Goal: Find contact information: Find contact information

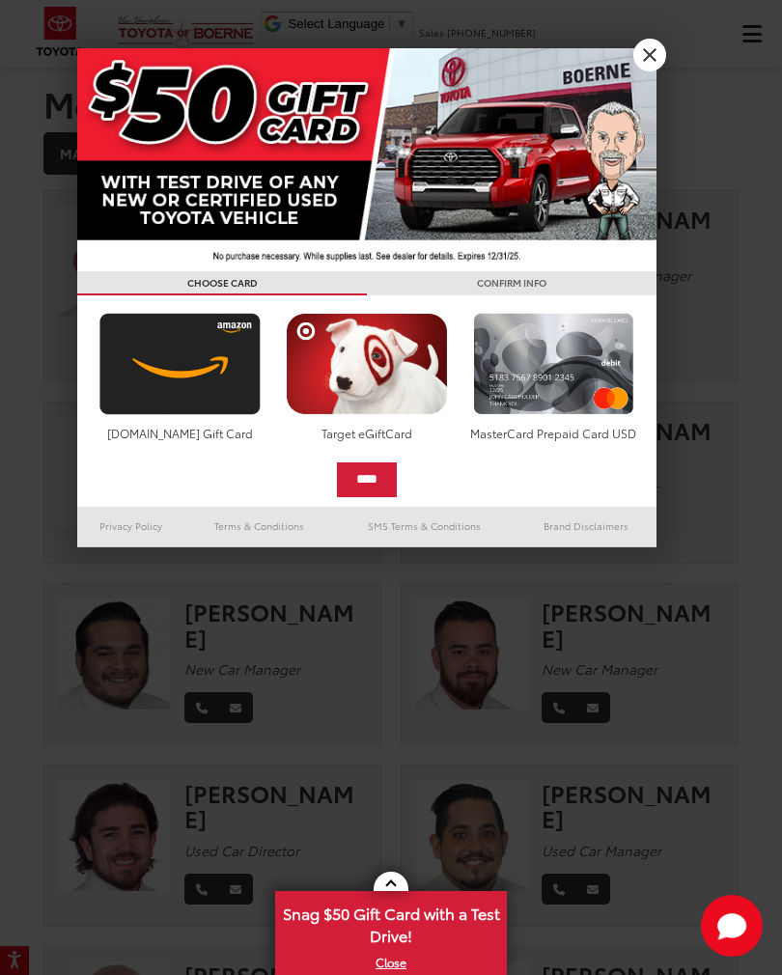
click at [654, 52] on link "X" at bounding box center [649, 55] width 33 height 33
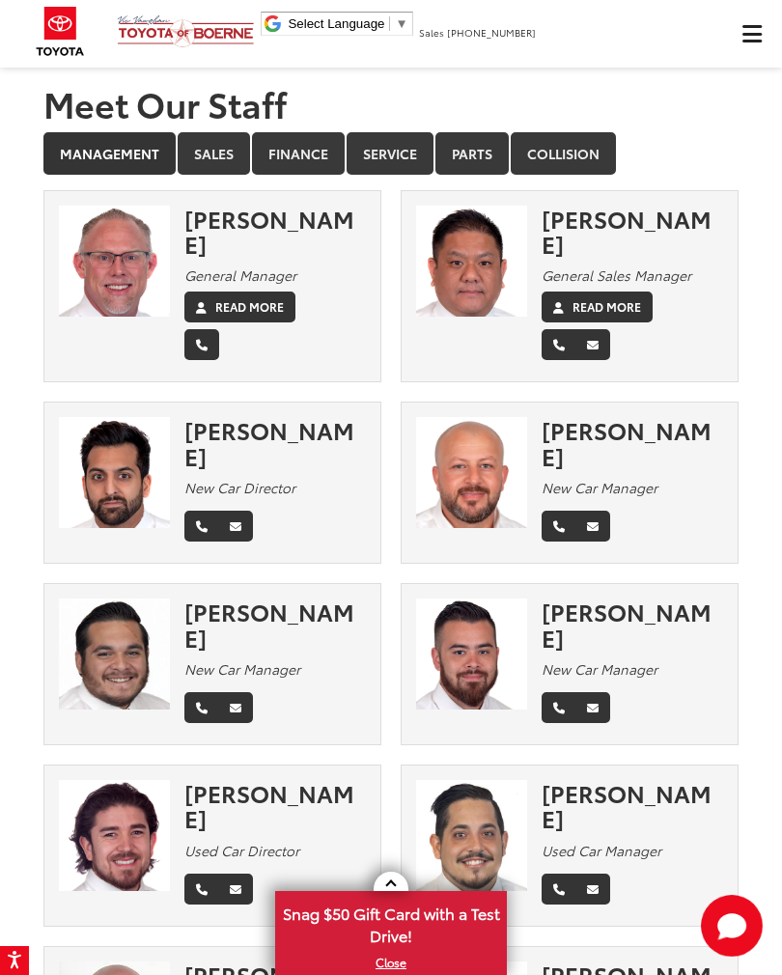
click at [403, 161] on link "Service" at bounding box center [389, 153] width 87 height 42
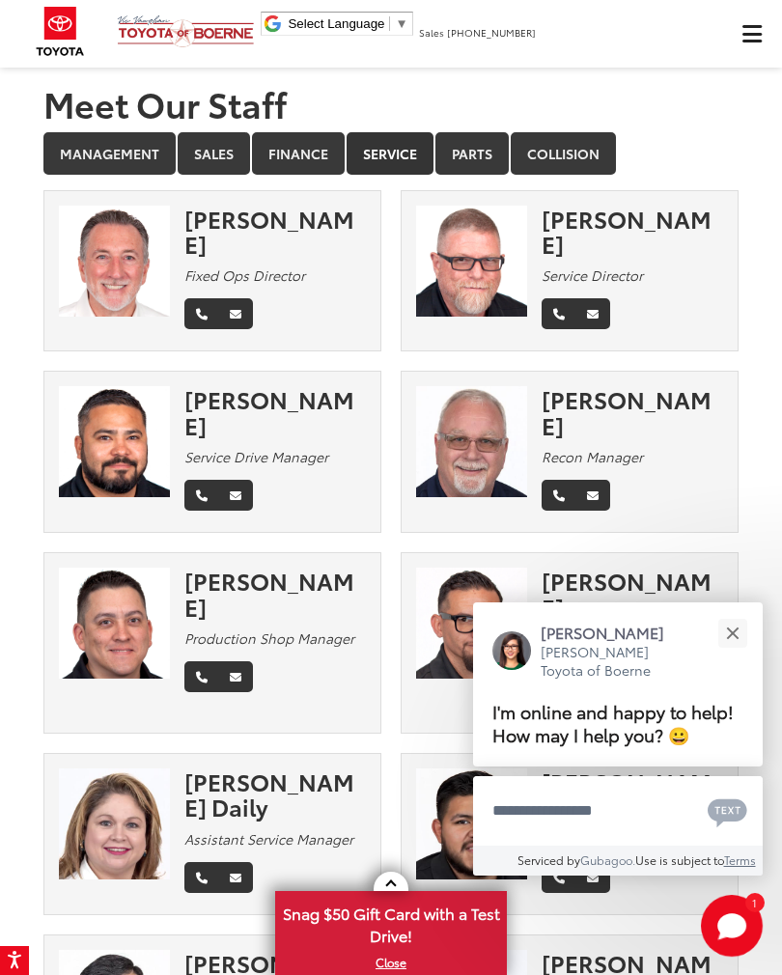
click at [718, 615] on button "Close" at bounding box center [732, 633] width 42 height 42
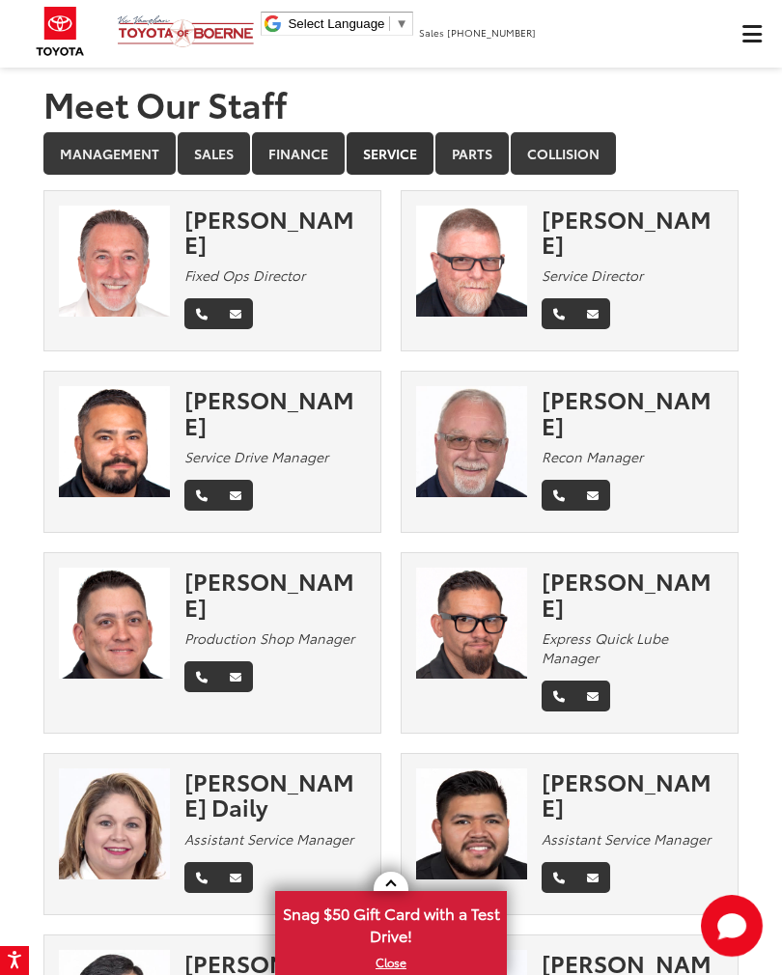
click at [727, 617] on div "[PERSON_NAME] Express Quick Lube Manager" at bounding box center [639, 642] width 196 height 151
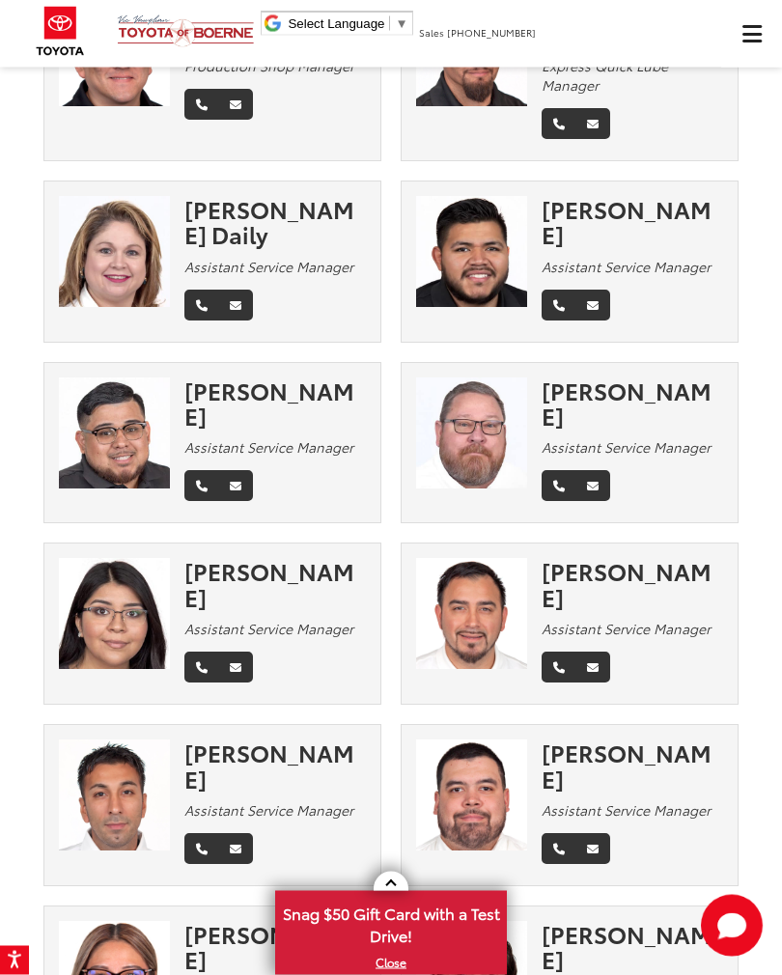
scroll to position [567, 0]
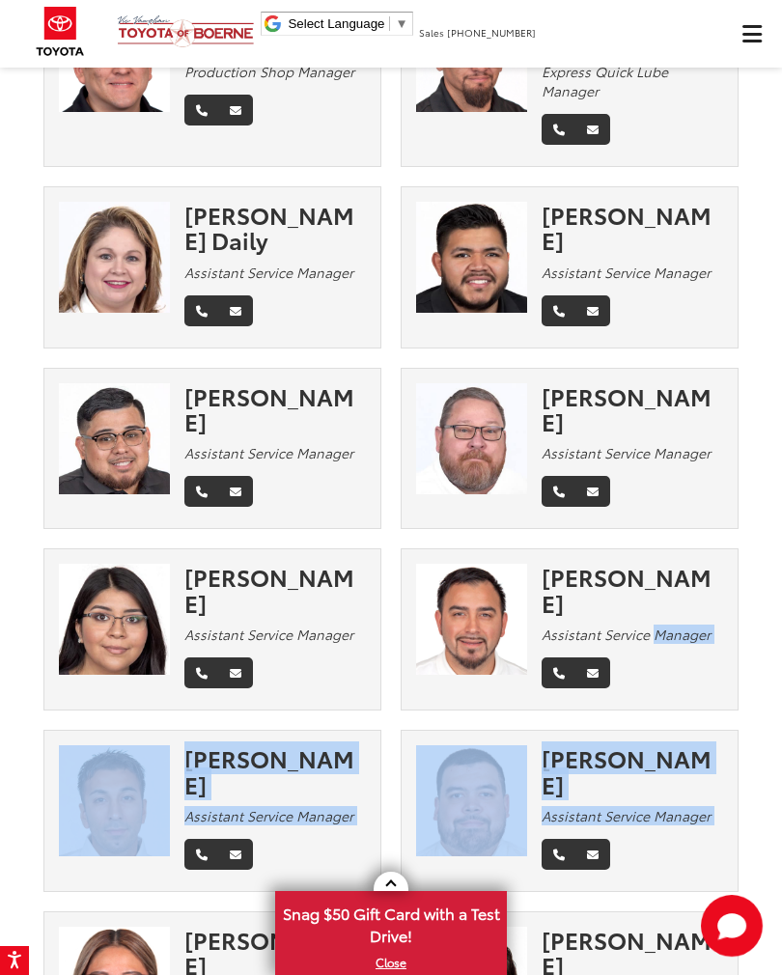
click at [739, 615] on div "[PERSON_NAME] Assistant Service Manager" at bounding box center [569, 638] width 357 height 181
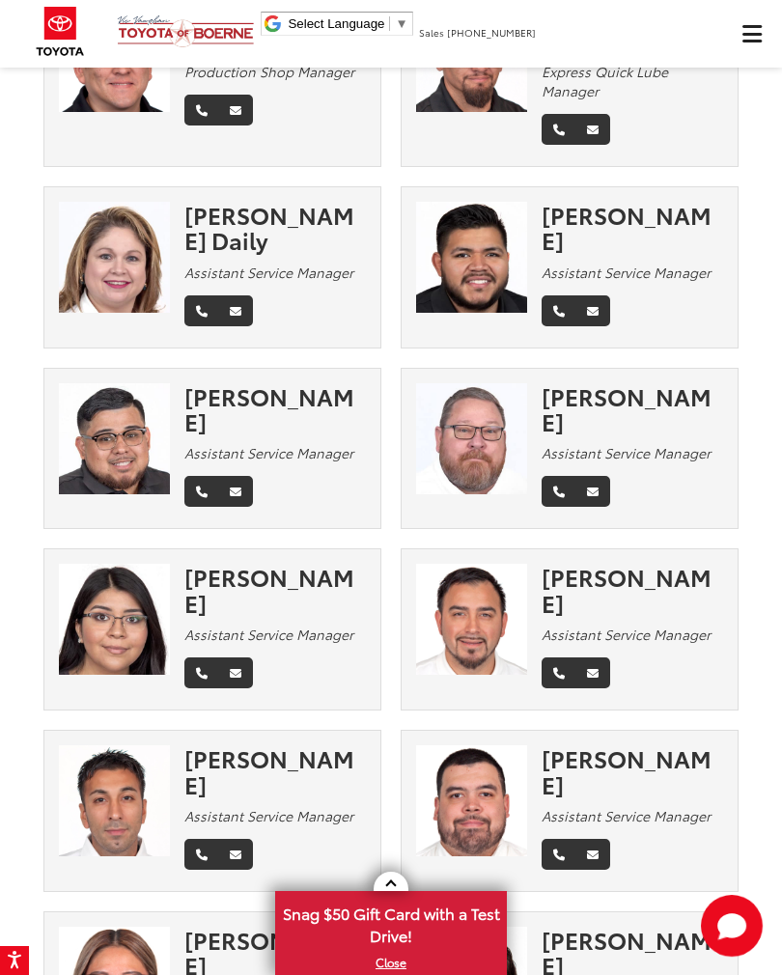
click at [738, 730] on div "[PERSON_NAME] Assistant Service Manager" at bounding box center [569, 820] width 357 height 181
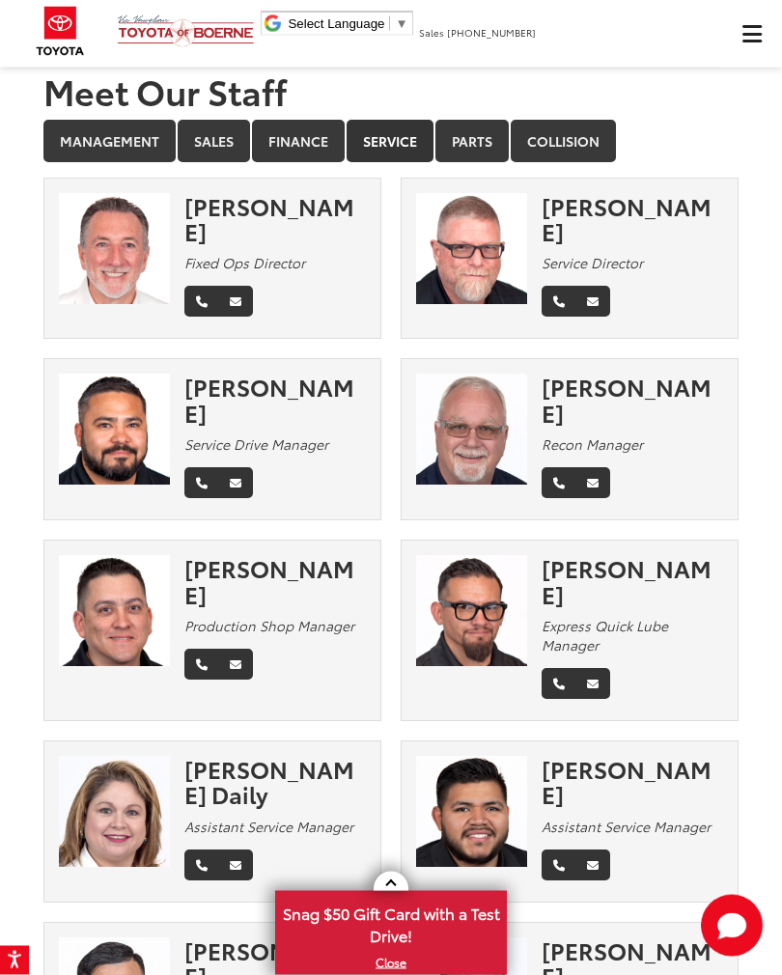
scroll to position [0, 0]
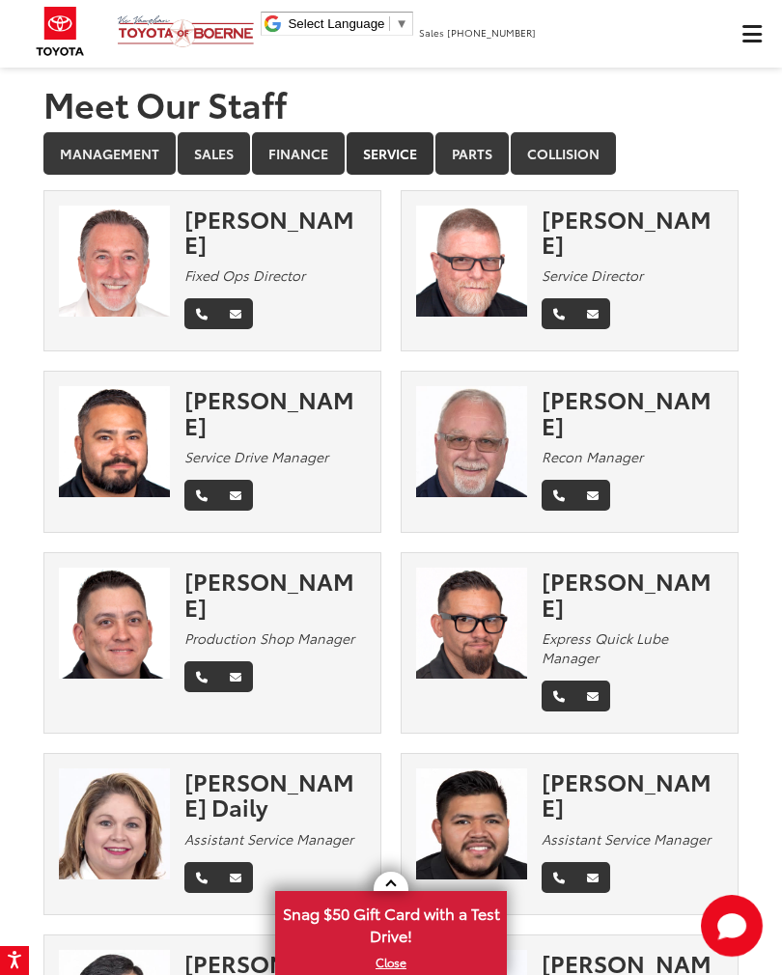
click at [624, 647] on div "[PERSON_NAME] Express Quick Lube Manager" at bounding box center [639, 642] width 196 height 151
click at [124, 153] on link "Management" at bounding box center [109, 153] width 132 height 42
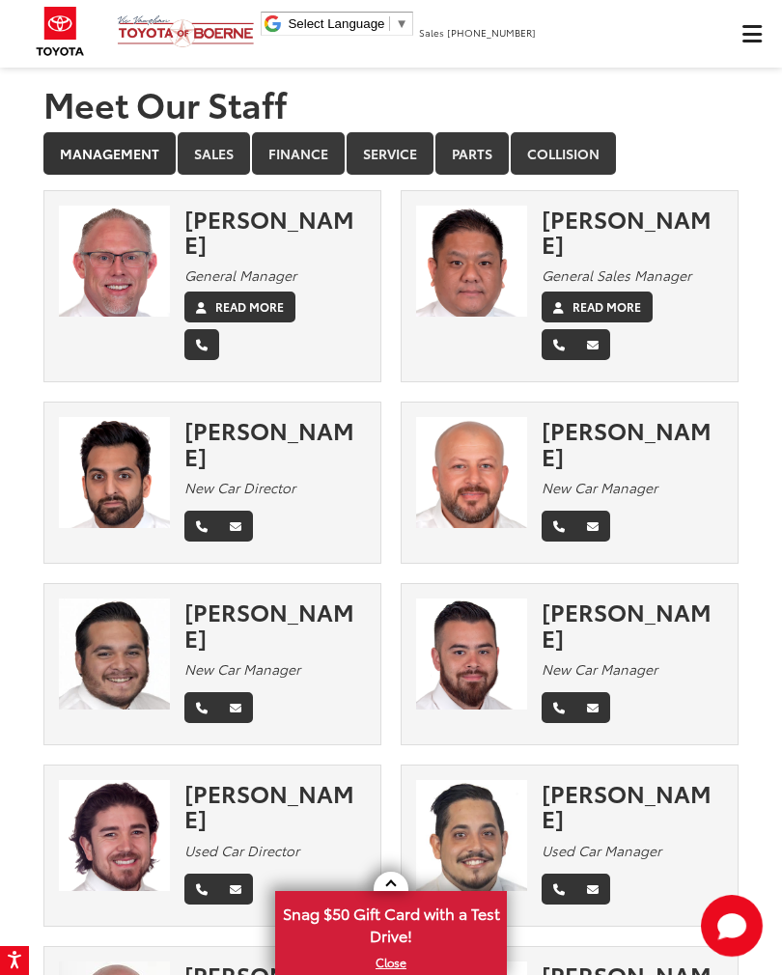
click at [392, 153] on link "Service" at bounding box center [389, 153] width 87 height 42
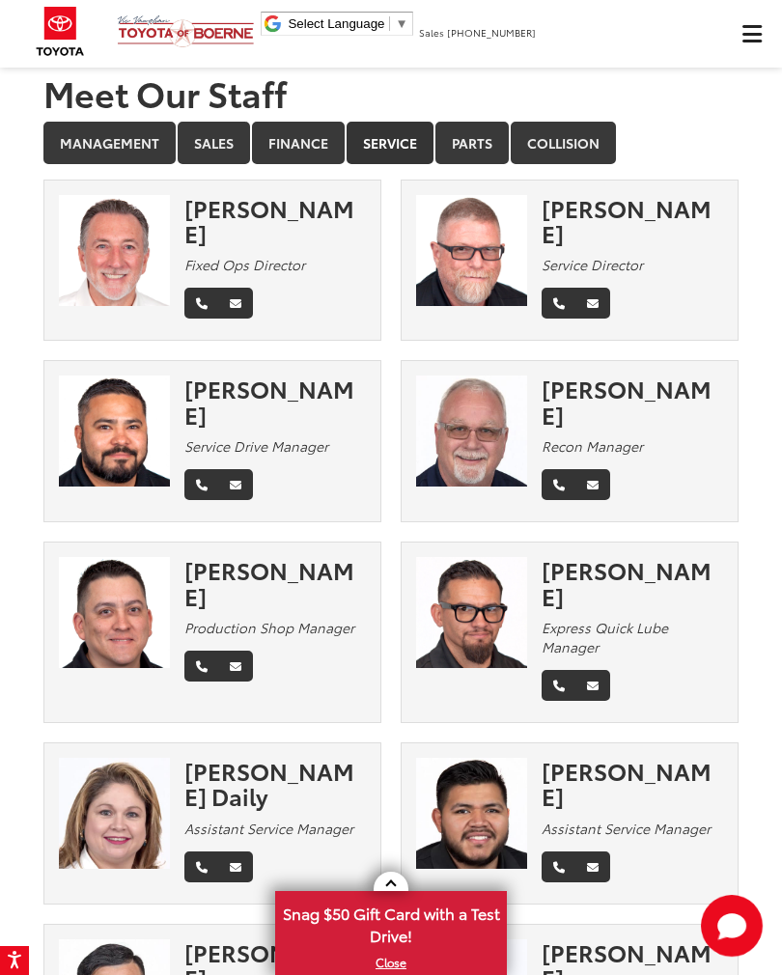
scroll to position [12, 0]
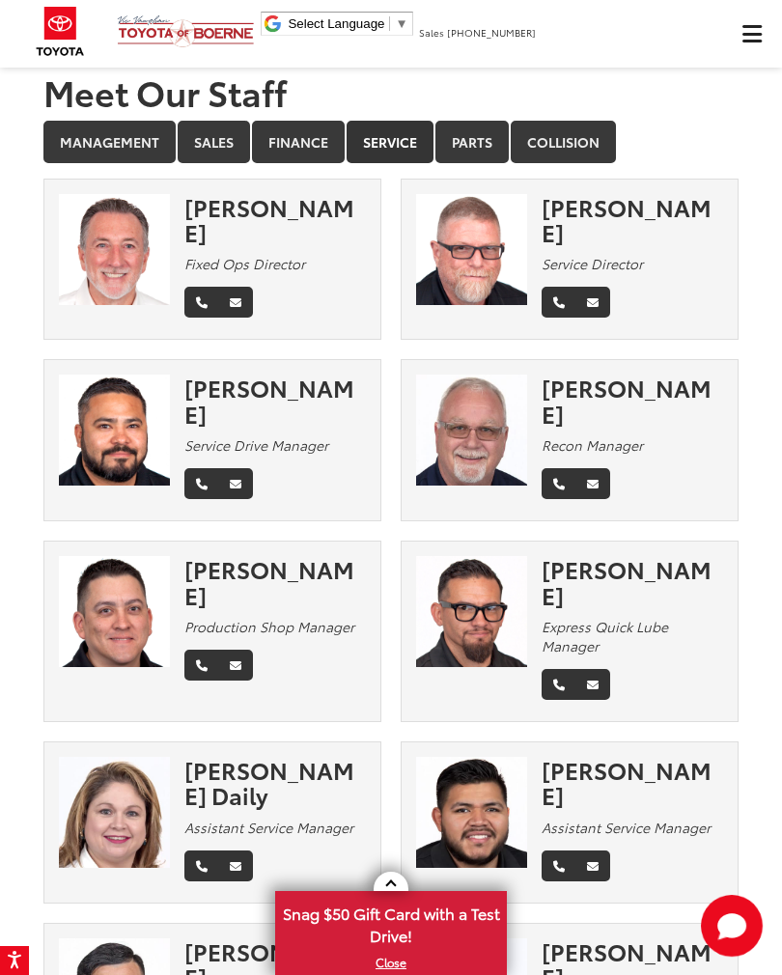
click at [200, 297] on icon "Phone" at bounding box center [202, 303] width 12 height 12
click at [543, 287] on link "Phone" at bounding box center [558, 302] width 35 height 31
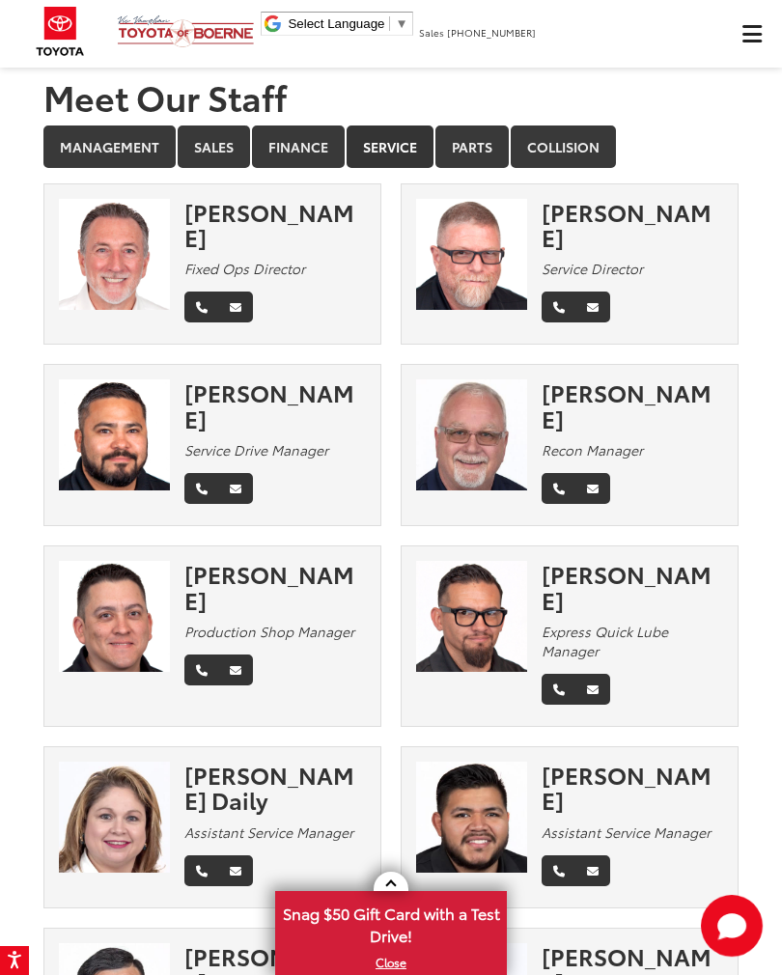
scroll to position [0, 0]
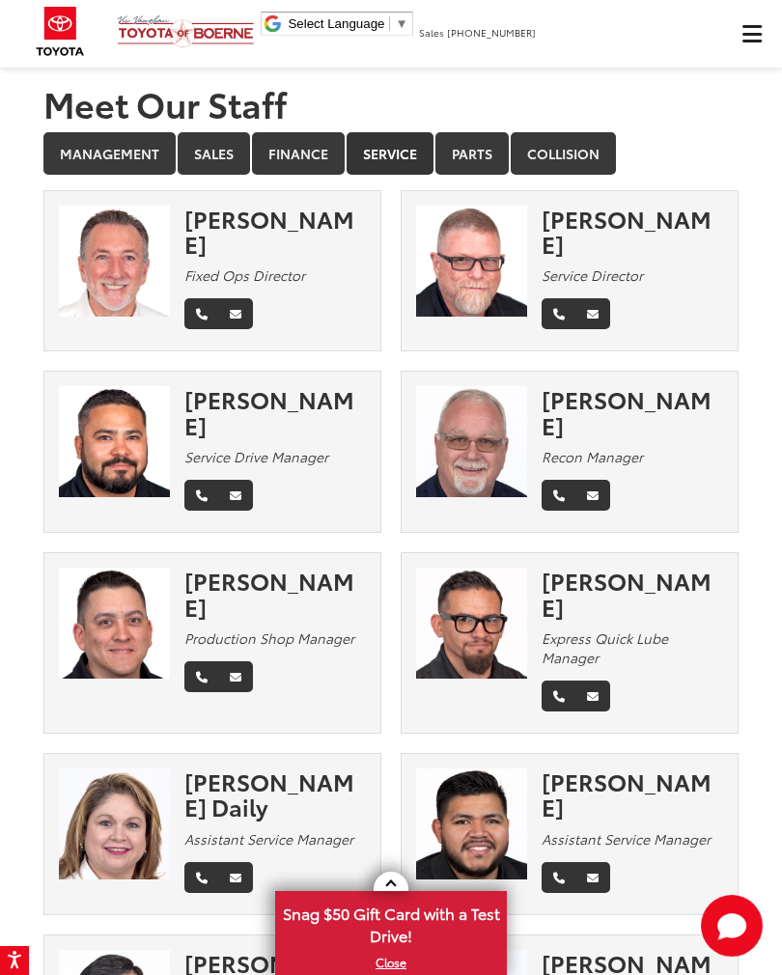
click at [149, 147] on link "Management" at bounding box center [109, 153] width 132 height 42
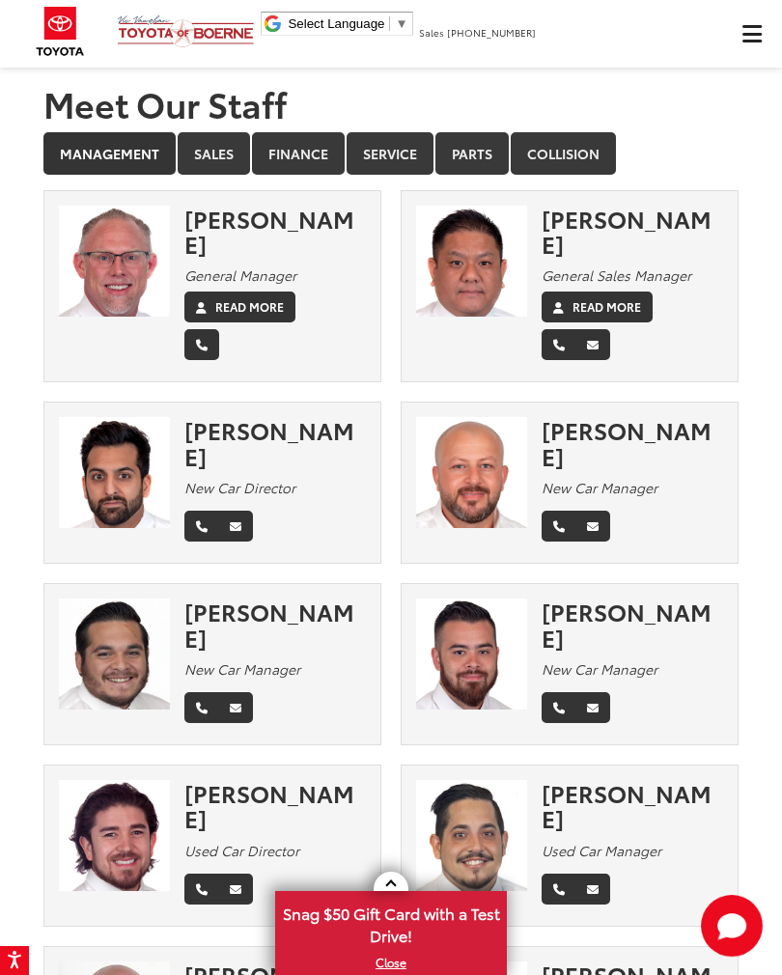
click at [779, 331] on section "Meet Our Staff Management Sales Finance Service Parts Collision × [PERSON_NAME]…" at bounding box center [391, 893] width 782 height 1656
